Goal: Use online tool/utility: Utilize a website feature to perform a specific function

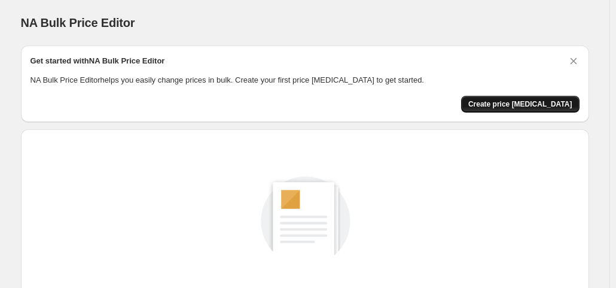
click at [510, 96] on button "Create price [MEDICAL_DATA]" at bounding box center [520, 104] width 118 height 17
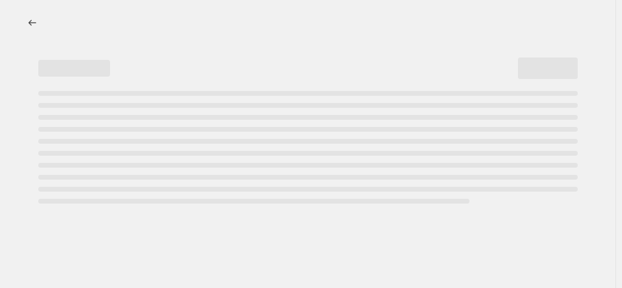
select select "percentage"
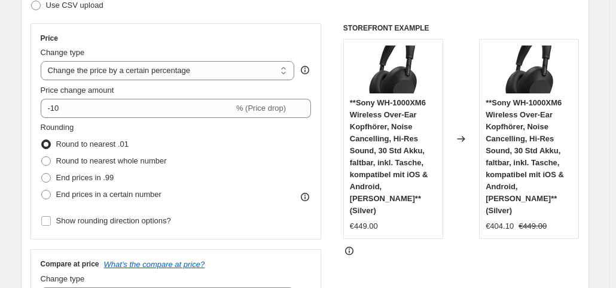
scroll to position [211, 0]
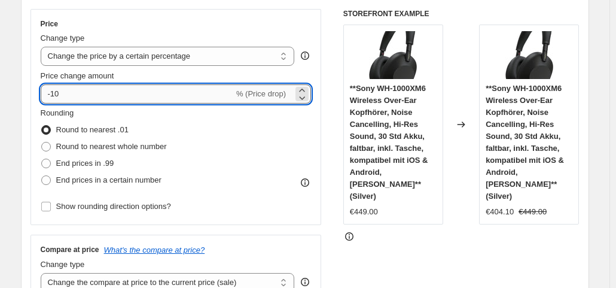
click at [108, 84] on input "-10" at bounding box center [137, 93] width 193 height 19
type input "-1"
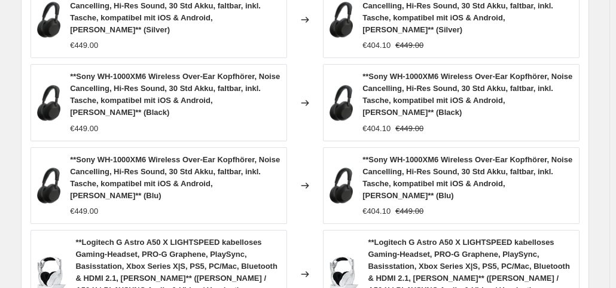
scroll to position [1032, 0]
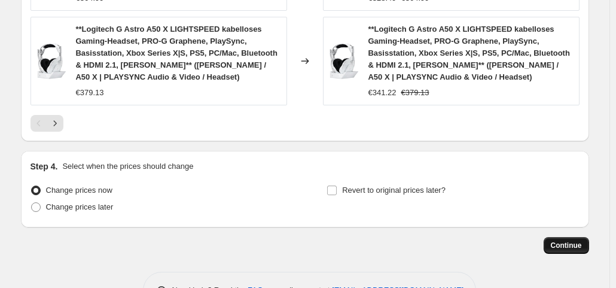
type input "-35"
click at [568, 240] on span "Continue" at bounding box center [566, 245] width 31 height 10
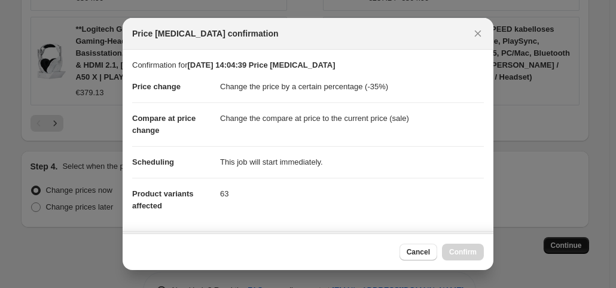
scroll to position [0, 0]
click at [459, 252] on span "Confirm" at bounding box center [463, 252] width 28 height 10
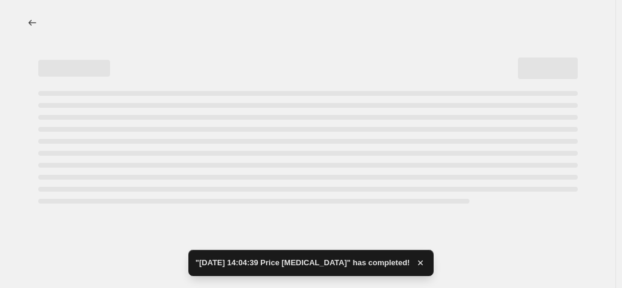
select select "percentage"
